Goal: Obtain resource: Download file/media

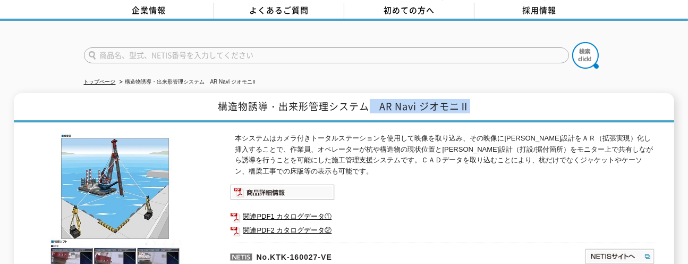
drag, startPoint x: 477, startPoint y: 100, endPoint x: 372, endPoint y: 112, distance: 105.3
click at [372, 112] on h1 "構造物誘導・出来形管理システム　AR Navi ジオモニⅡ" at bounding box center [344, 107] width 660 height 29
click at [390, 99] on h1 "構造物誘導・出来形管理システム　AR Navi ジオモニⅡ" at bounding box center [344, 107] width 660 height 29
drag, startPoint x: 380, startPoint y: 100, endPoint x: 472, endPoint y: 99, distance: 91.9
click at [472, 99] on h1 "構造物誘導・出来形管理システム　AR Navi ジオモニⅡ" at bounding box center [344, 107] width 660 height 29
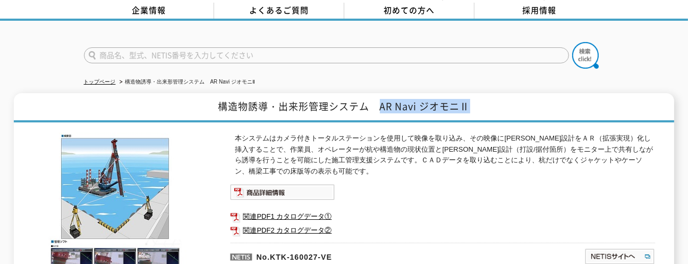
copy h1 "AR Navi ジオモニⅡ"
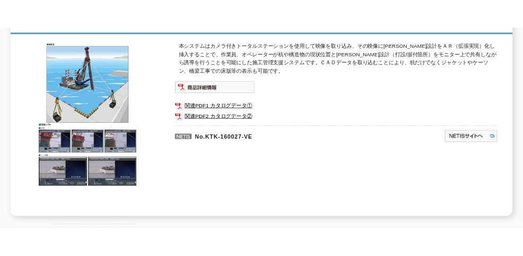
scroll to position [48, 0]
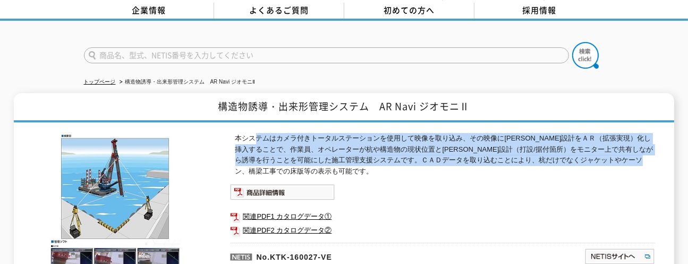
drag, startPoint x: 422, startPoint y: 163, endPoint x: 252, endPoint y: 133, distance: 172.5
click at [252, 133] on p "本システムはカメラ付きトータルステーションを使用して映像を取り込み、その映像に[PERSON_NAME]設計をＡＲ（拡張実現）化し挿入することで、作業員、オペ…" at bounding box center [445, 155] width 420 height 44
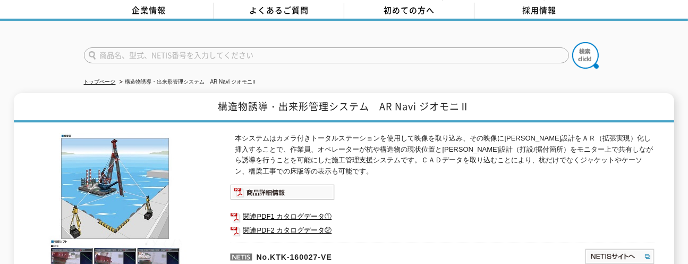
click at [371, 169] on div "本システムはカメラ付きトータルステーションを使用して映像を取り込み、その映像に[PERSON_NAME]設計をＡＲ（拡張実現）化し挿入することで、作業員、オペ…" at bounding box center [442, 247] width 425 height 228
click at [284, 209] on link "関連PDF1 カタログデータ①" at bounding box center [442, 216] width 425 height 14
